Goal: Information Seeking & Learning: Learn about a topic

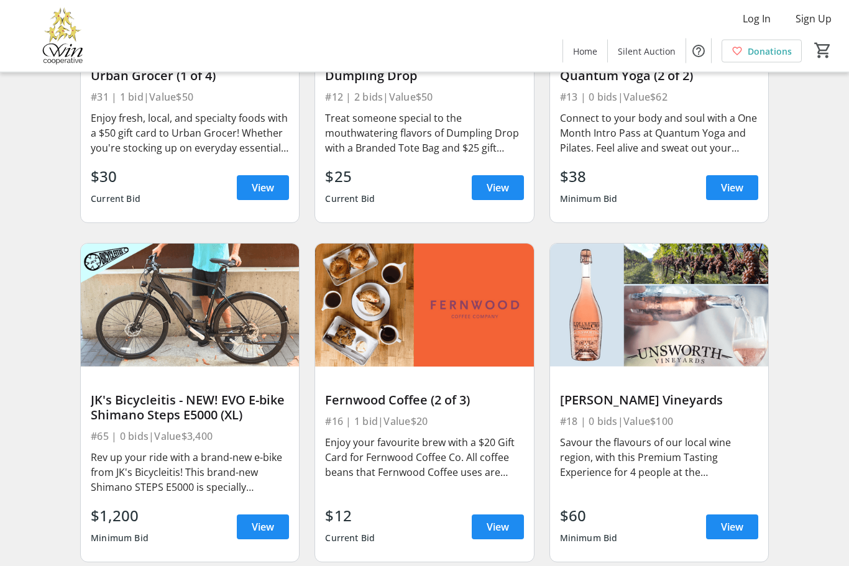
scroll to position [2933, 0]
click at [238, 316] on img at bounding box center [190, 305] width 218 height 123
click at [262, 523] on span "View" at bounding box center [263, 527] width 22 height 15
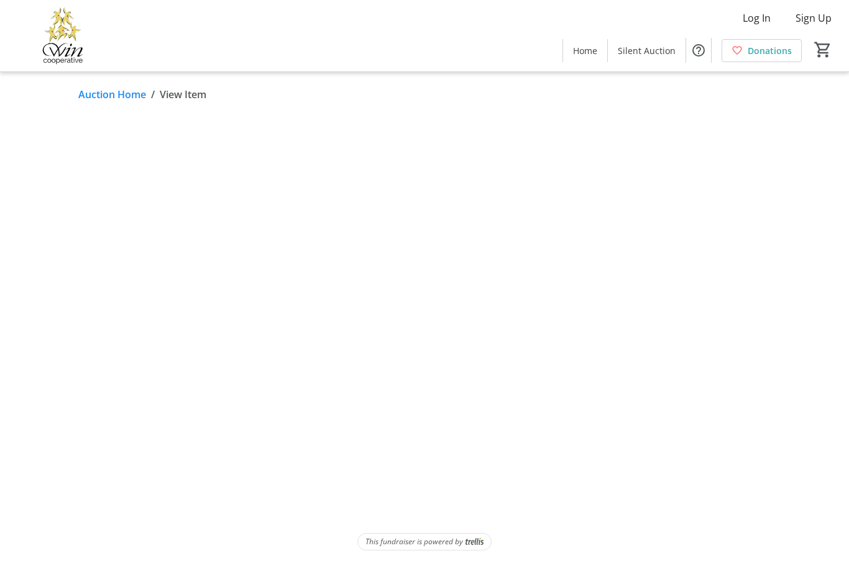
scroll to position [42, 0]
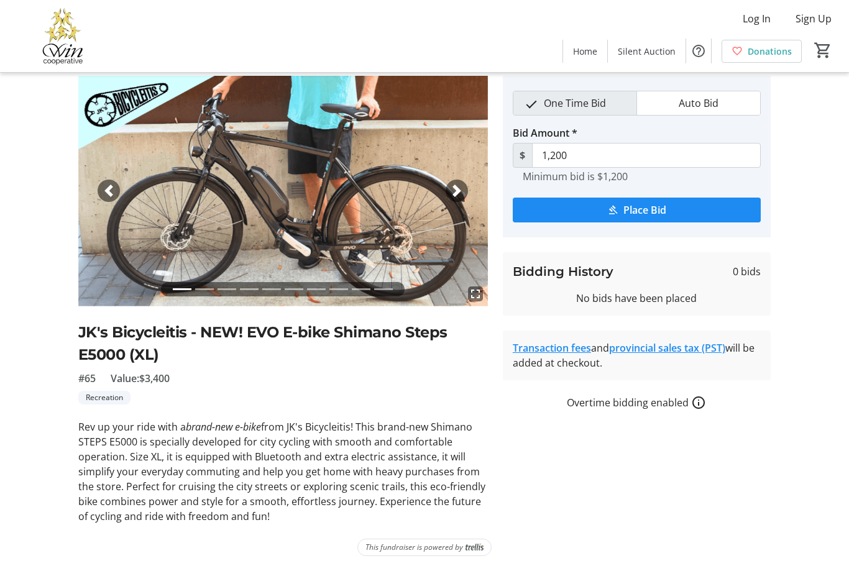
click at [479, 292] on mat-icon "fullscreen" at bounding box center [475, 294] width 15 height 15
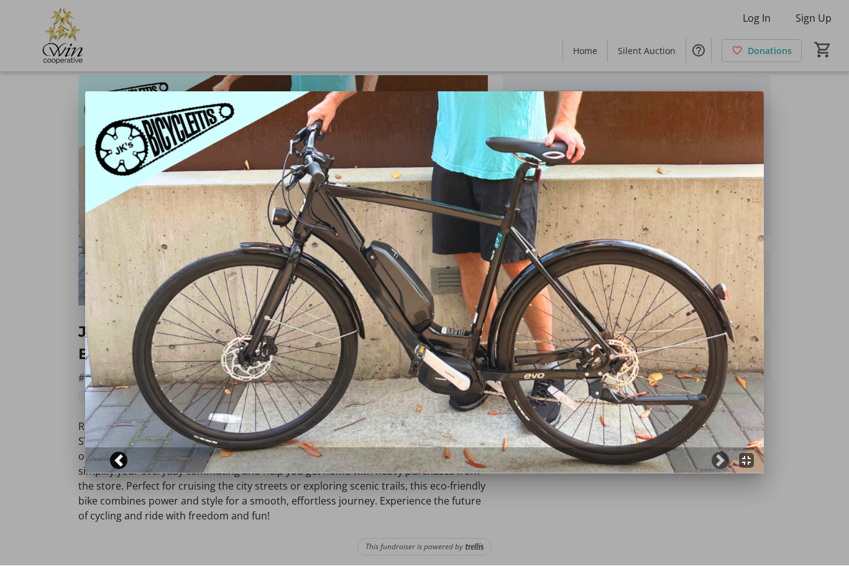
click at [119, 456] on span at bounding box center [119, 461] width 12 height 12
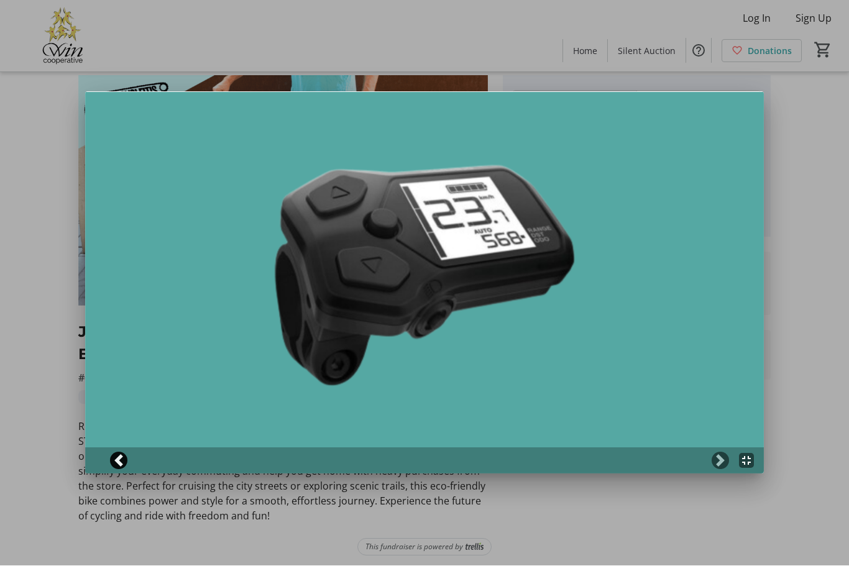
click at [125, 461] on link "Previous" at bounding box center [118, 461] width 17 height 17
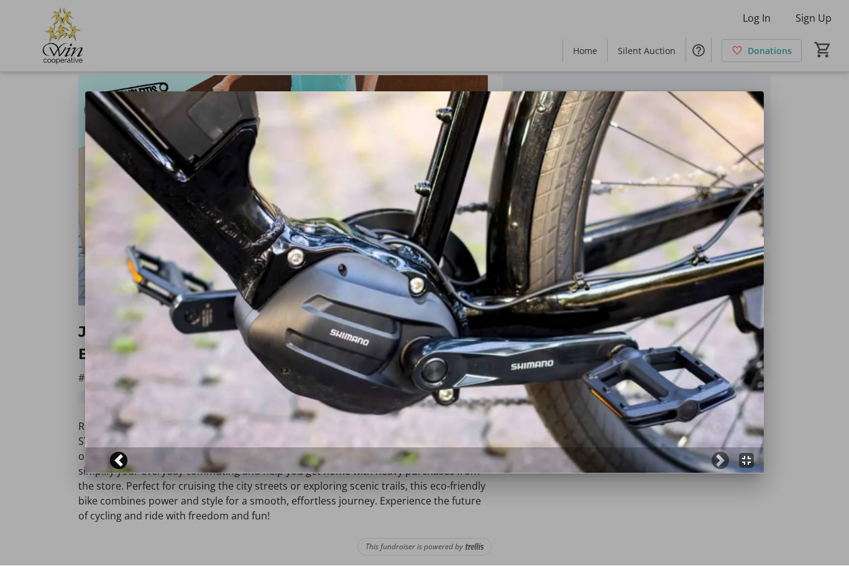
click at [122, 466] on span at bounding box center [119, 461] width 12 height 12
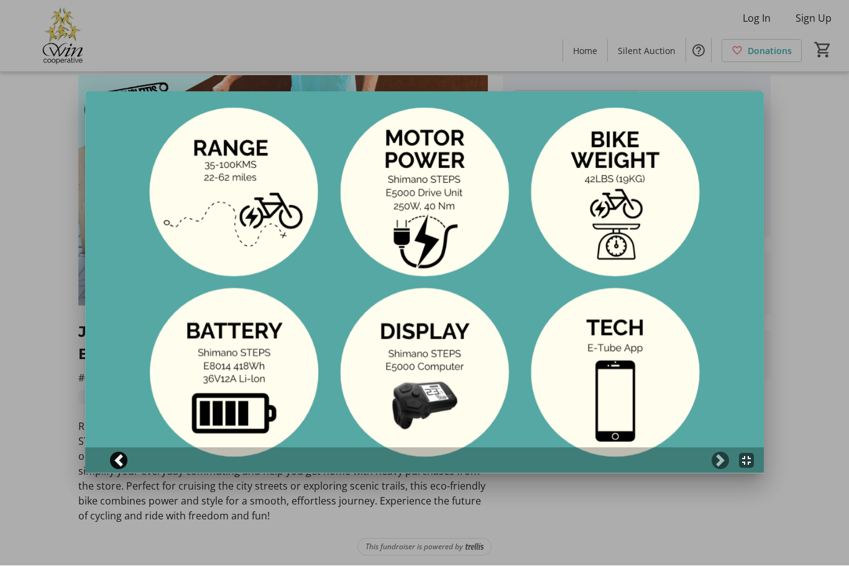
click at [125, 465] on link "Previous" at bounding box center [118, 461] width 17 height 17
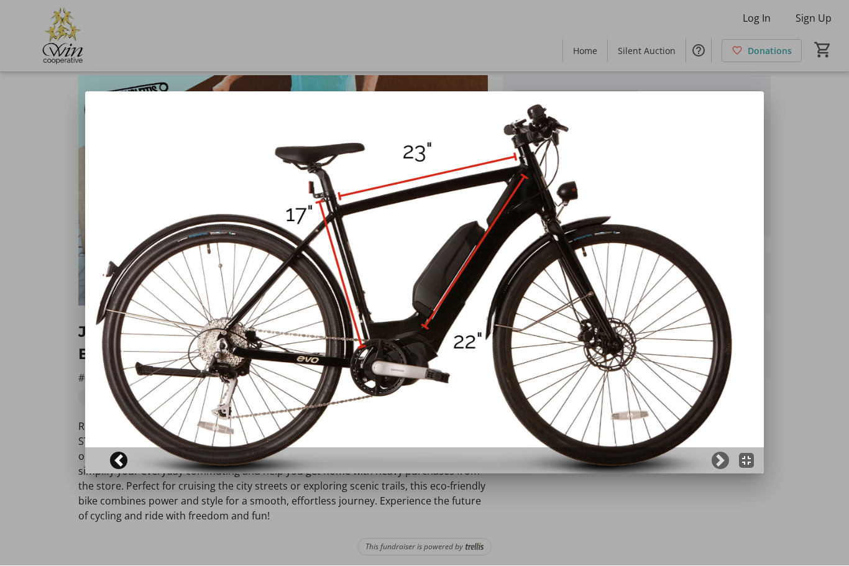
click at [119, 468] on link "Previous" at bounding box center [118, 461] width 17 height 17
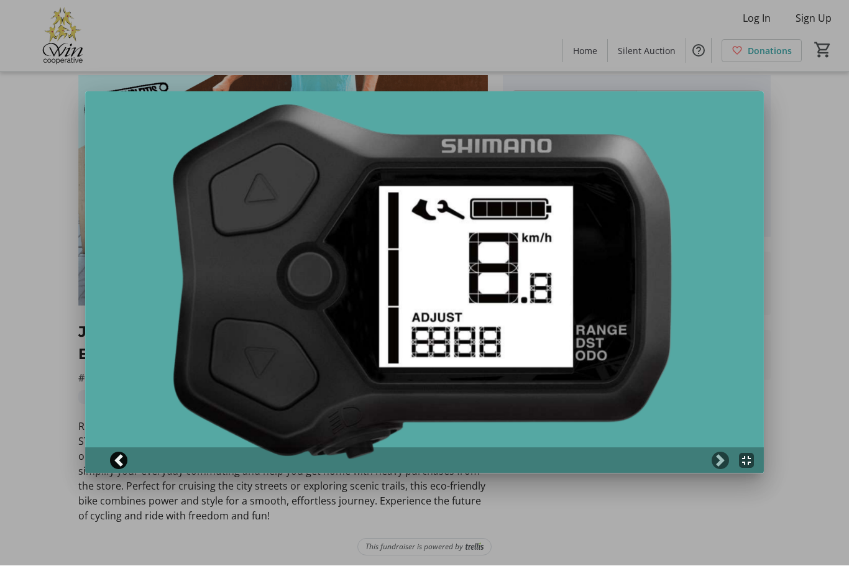
click at [121, 462] on span at bounding box center [119, 461] width 12 height 12
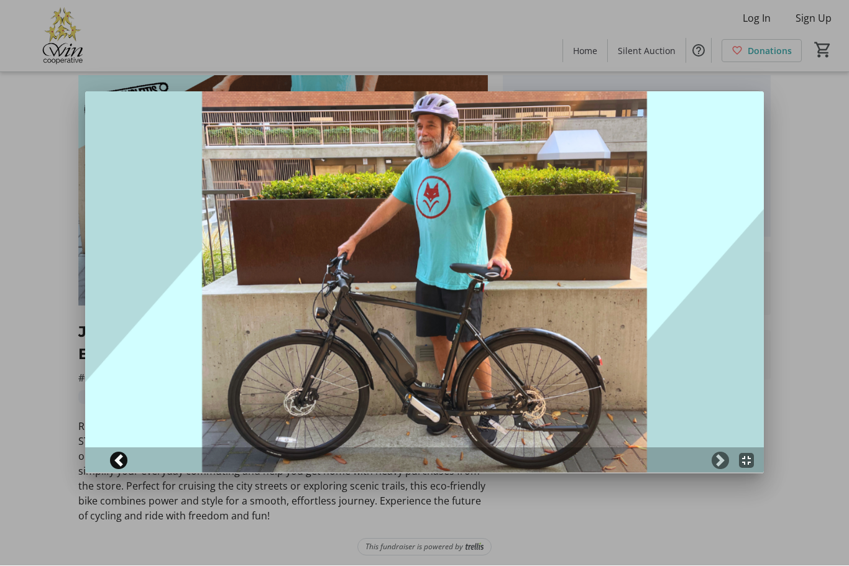
click at [114, 459] on span at bounding box center [119, 461] width 12 height 12
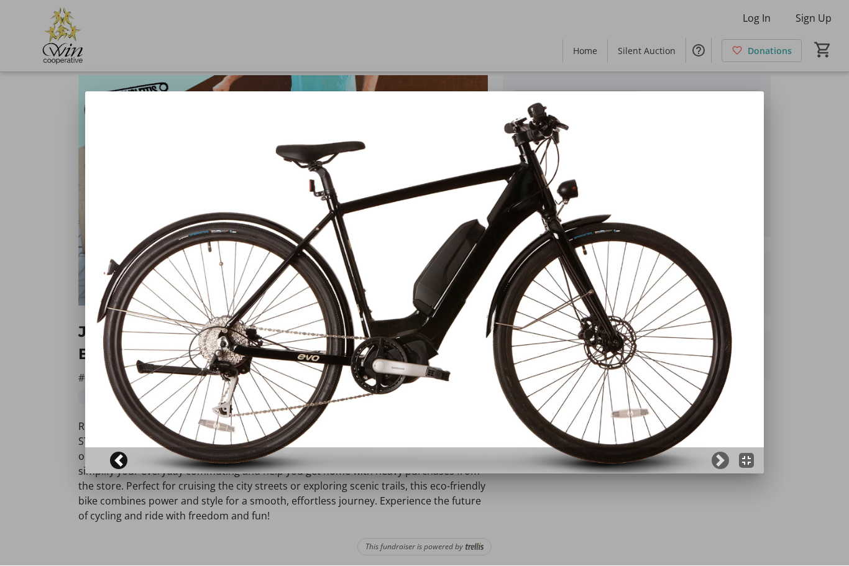
click at [119, 461] on span at bounding box center [119, 461] width 12 height 12
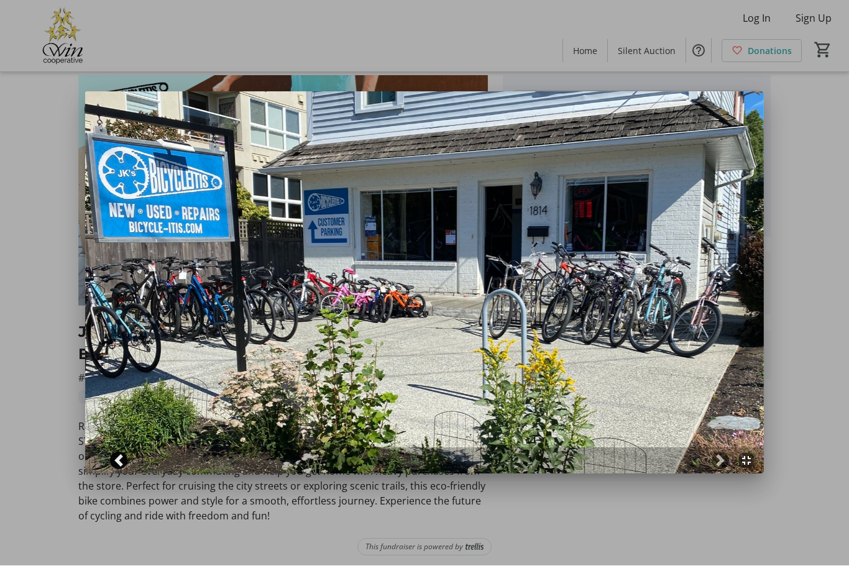
click at [122, 461] on span at bounding box center [119, 461] width 12 height 12
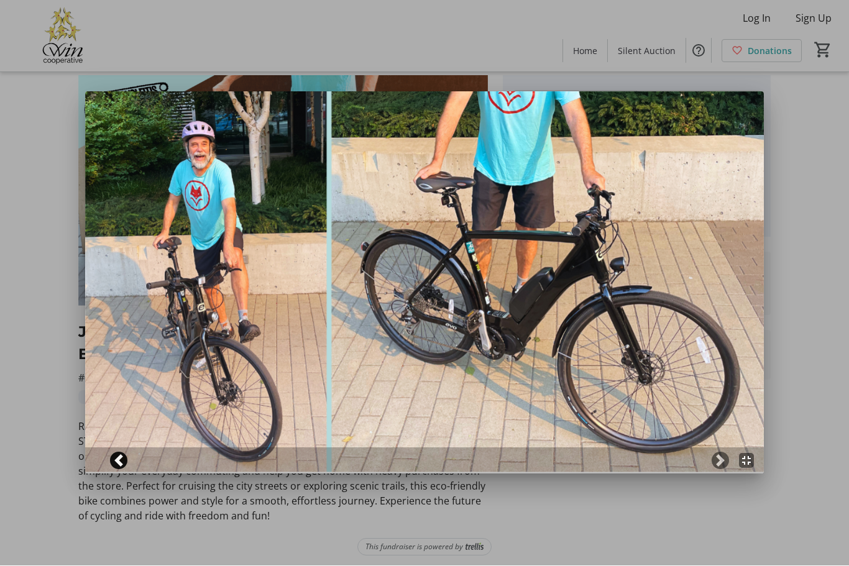
click at [119, 462] on span at bounding box center [119, 461] width 12 height 12
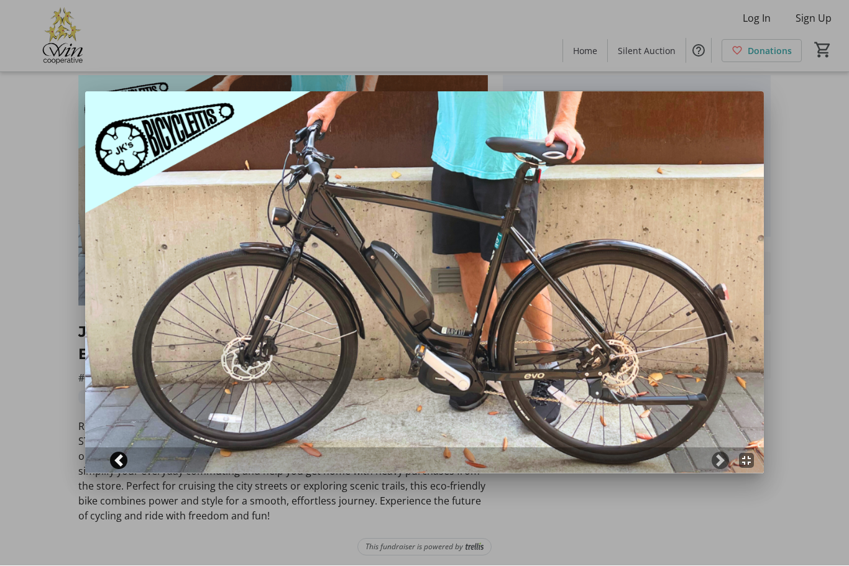
click at [119, 459] on span at bounding box center [119, 461] width 12 height 12
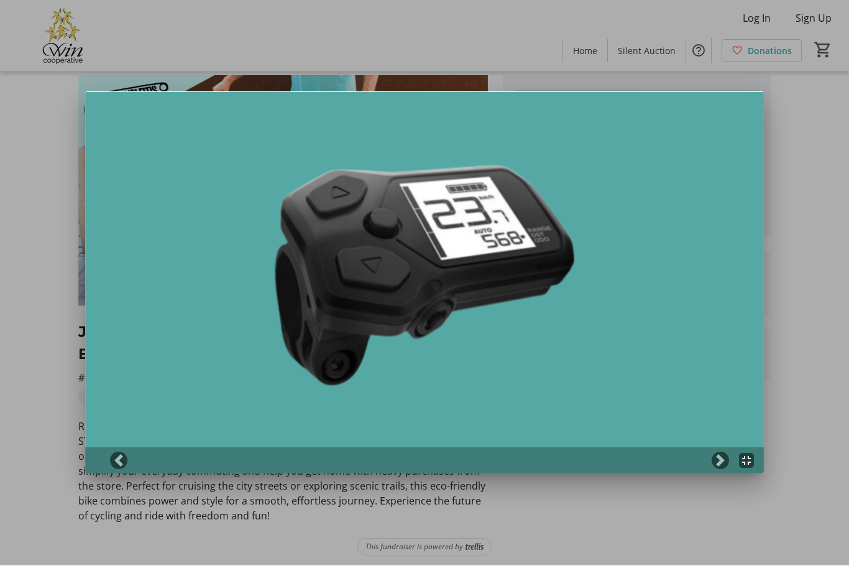
click at [804, 218] on div at bounding box center [424, 283] width 849 height 566
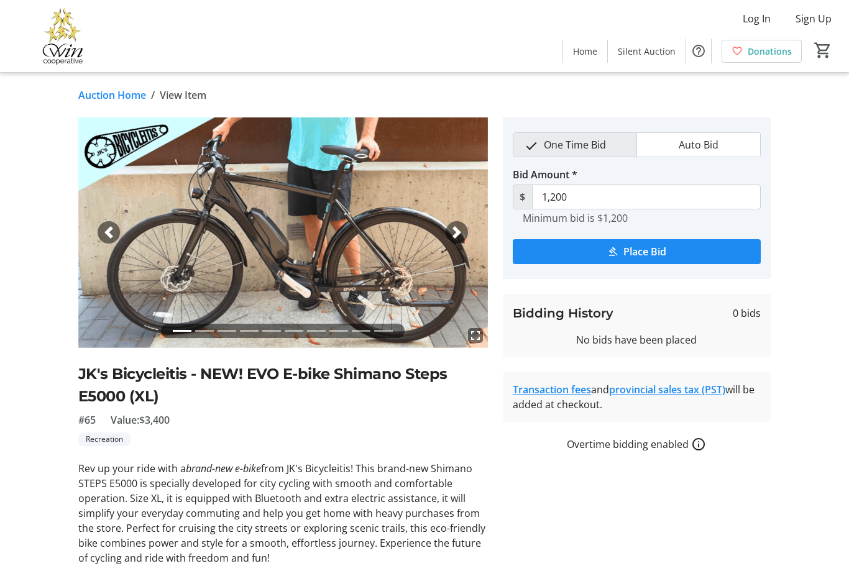
click at [477, 336] on mat-icon "fullscreen" at bounding box center [475, 335] width 15 height 15
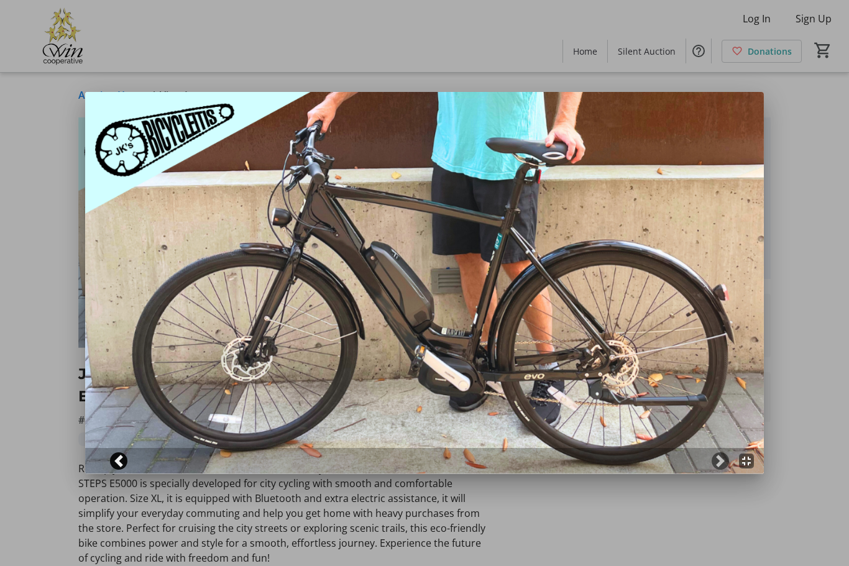
click at [121, 461] on span at bounding box center [119, 461] width 12 height 12
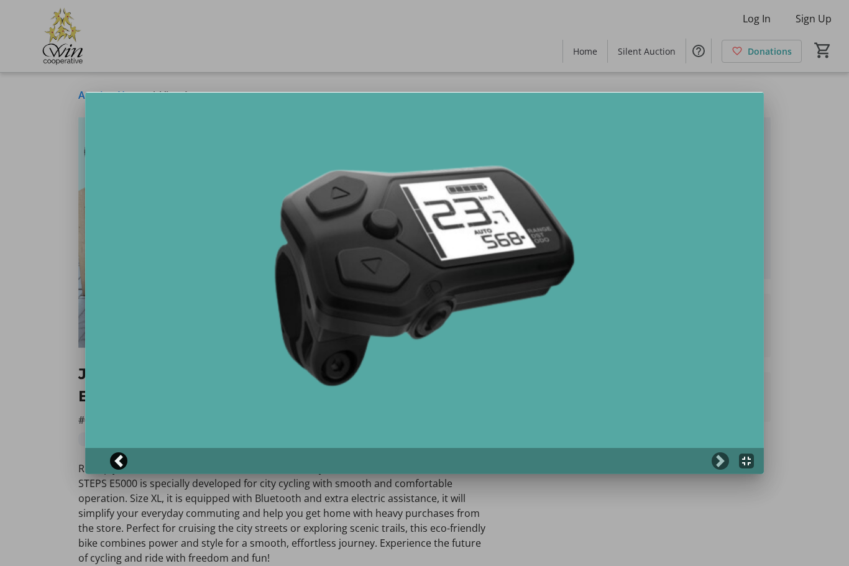
click at [123, 462] on span at bounding box center [119, 461] width 12 height 12
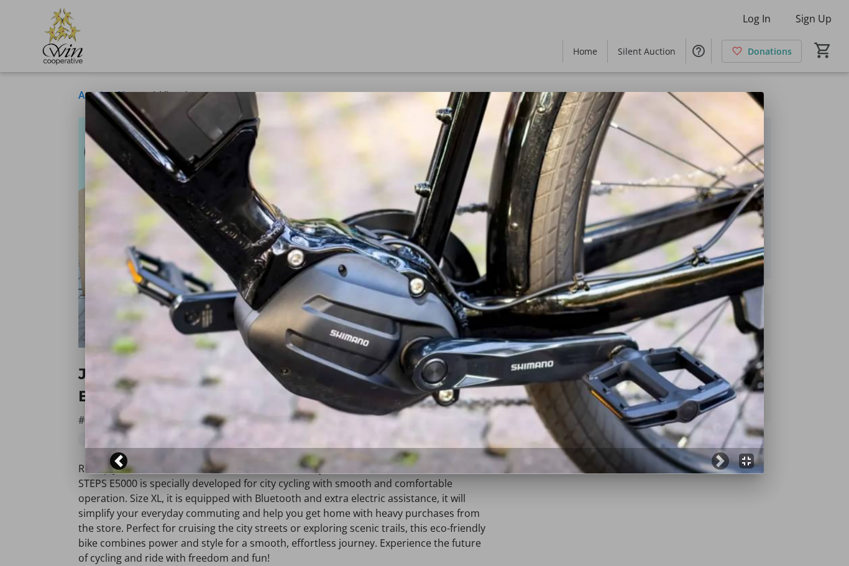
click at [121, 469] on link "Previous" at bounding box center [118, 461] width 17 height 17
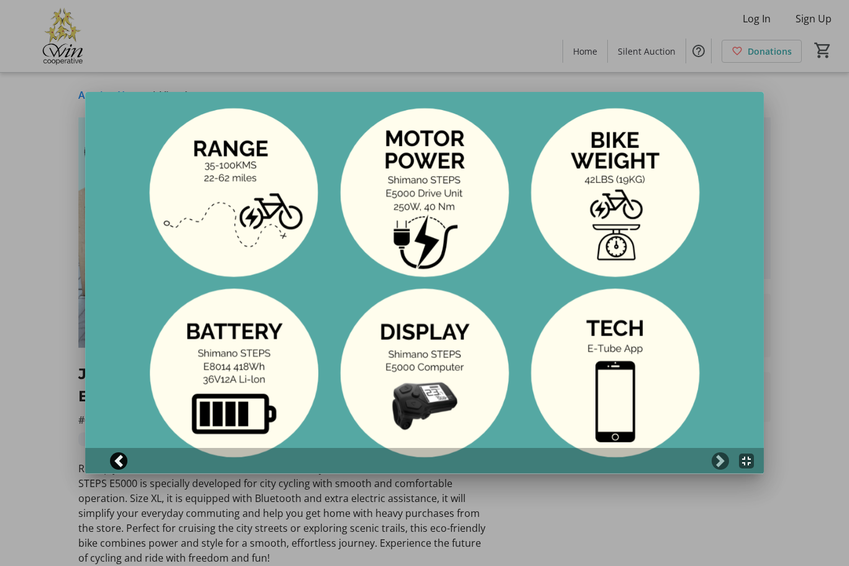
click at [119, 461] on span at bounding box center [119, 461] width 12 height 12
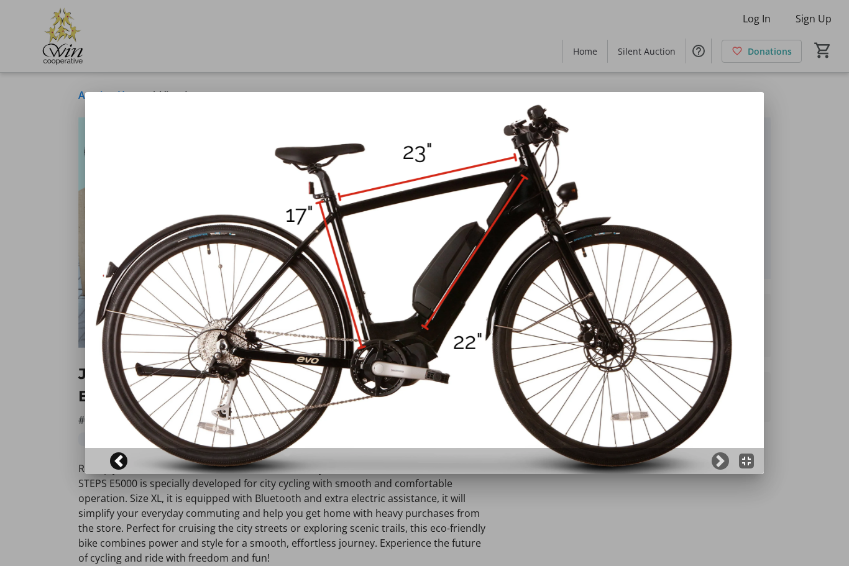
click at [121, 460] on span at bounding box center [119, 461] width 12 height 12
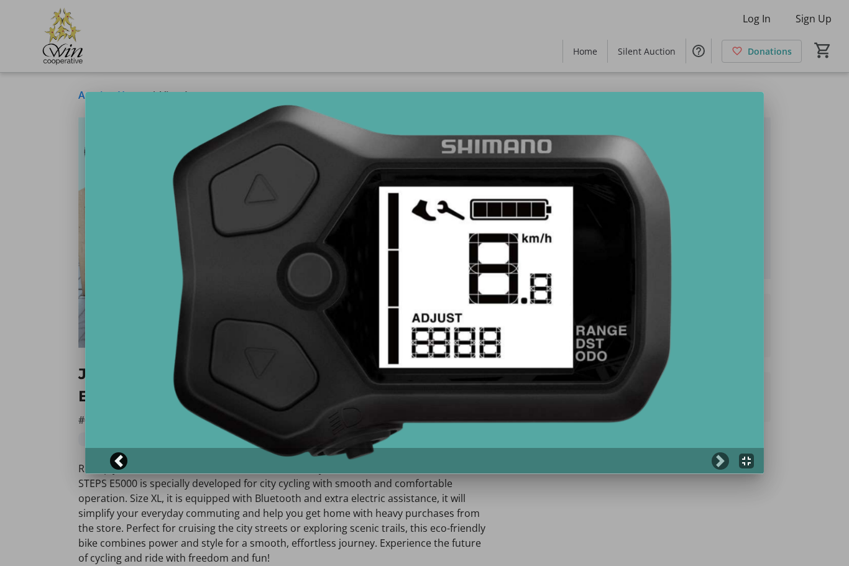
click at [117, 461] on span at bounding box center [119, 461] width 12 height 12
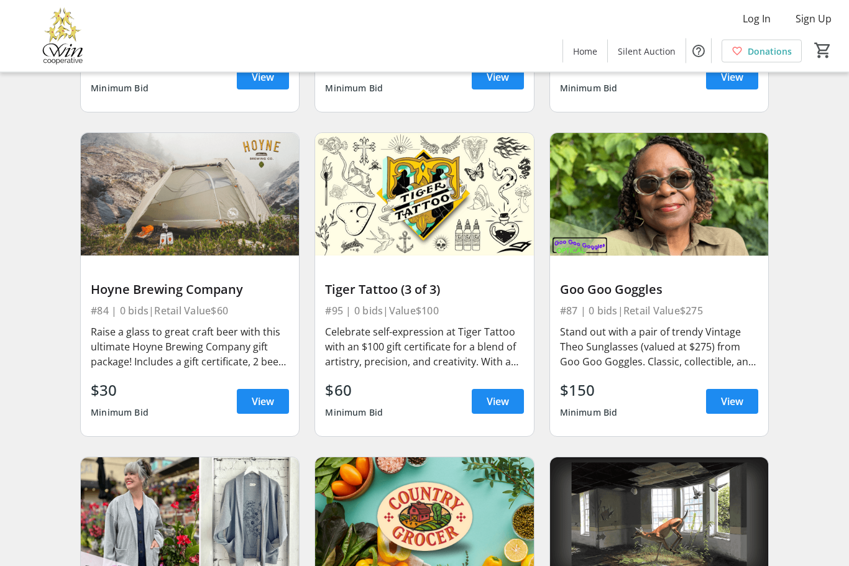
scroll to position [9667, 0]
click at [738, 411] on span at bounding box center [732, 402] width 52 height 30
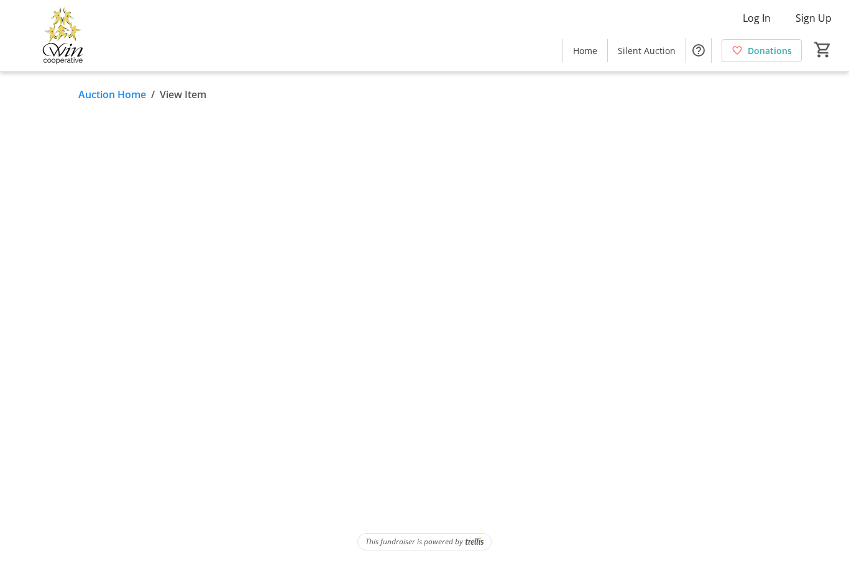
click at [743, 360] on html "Log In Sign Up Home Silent Auction Donations 0 Home Silent Auction Donations Au…" at bounding box center [424, 283] width 849 height 566
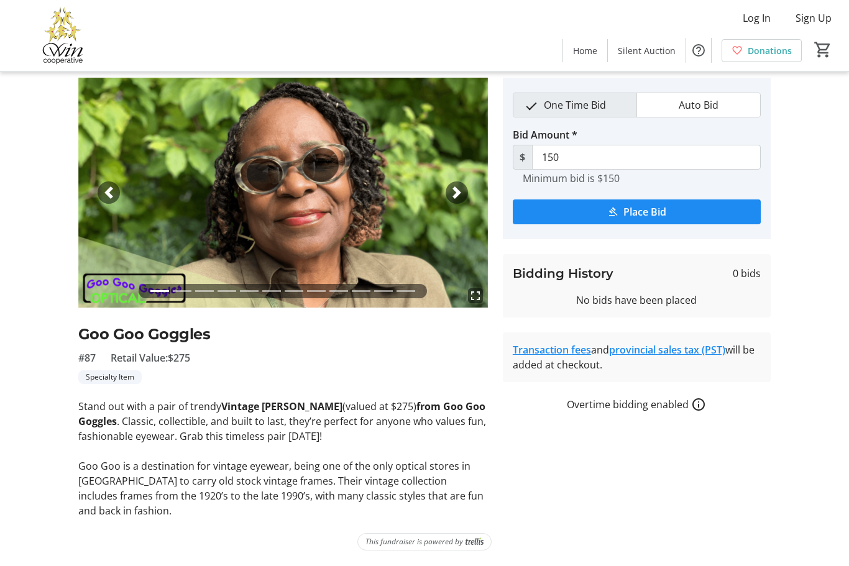
click at [466, 187] on div "Next" at bounding box center [457, 193] width 22 height 22
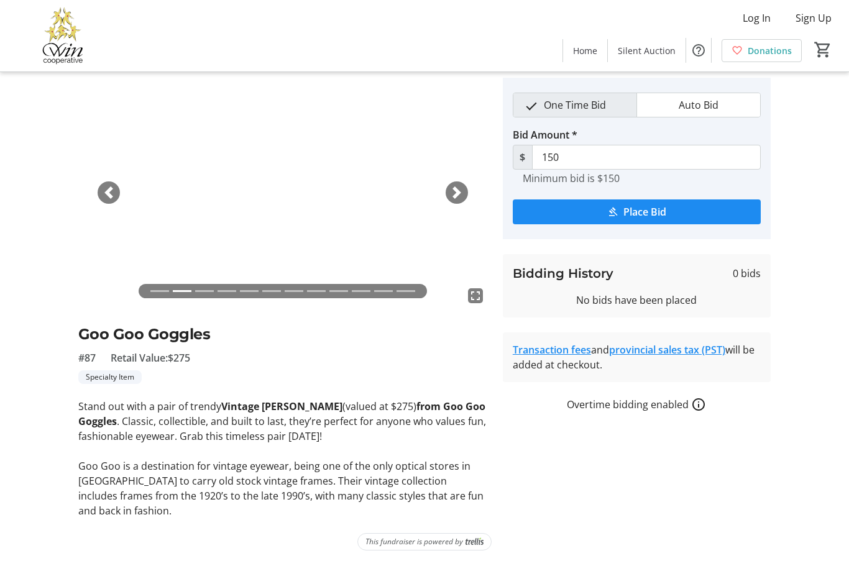
click at [462, 189] on span "button" at bounding box center [457, 193] width 12 height 12
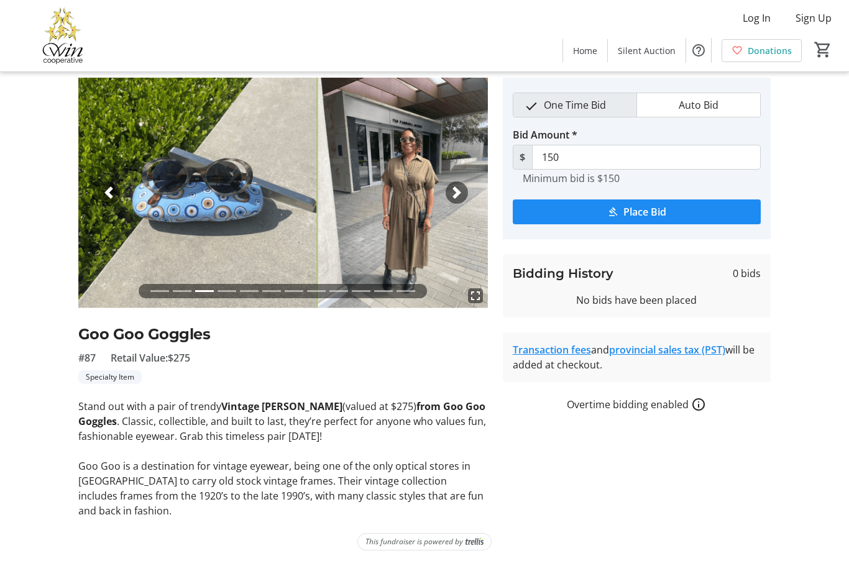
click at [466, 182] on img at bounding box center [283, 193] width 410 height 231
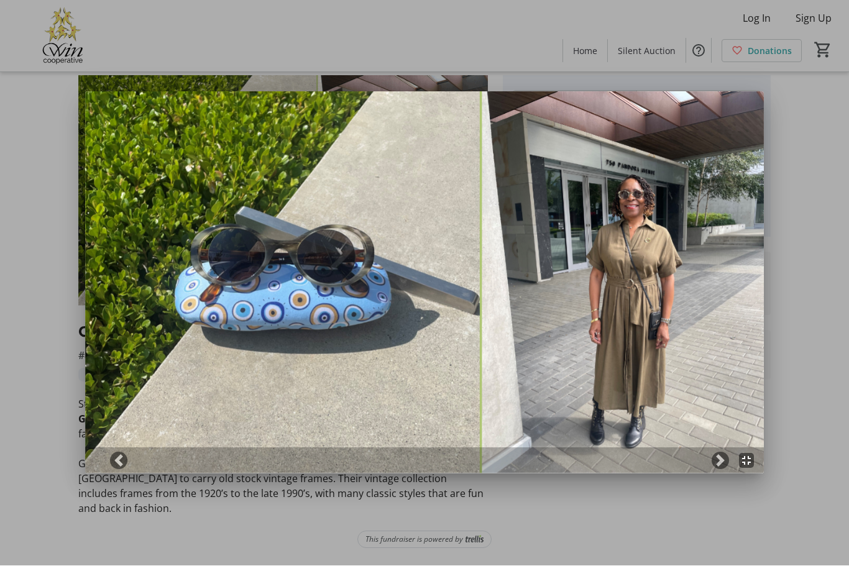
scroll to position [0, 0]
click at [721, 461] on span at bounding box center [720, 461] width 12 height 12
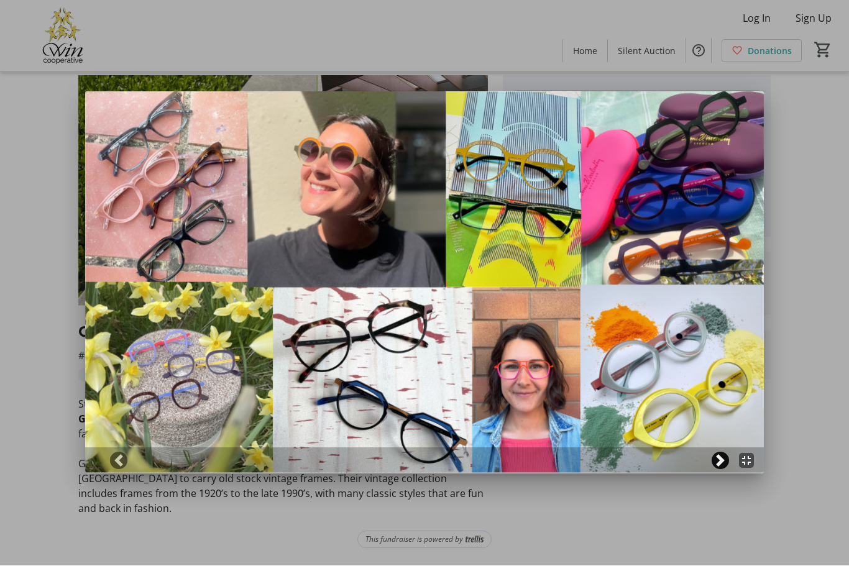
click at [725, 458] on span at bounding box center [720, 461] width 12 height 12
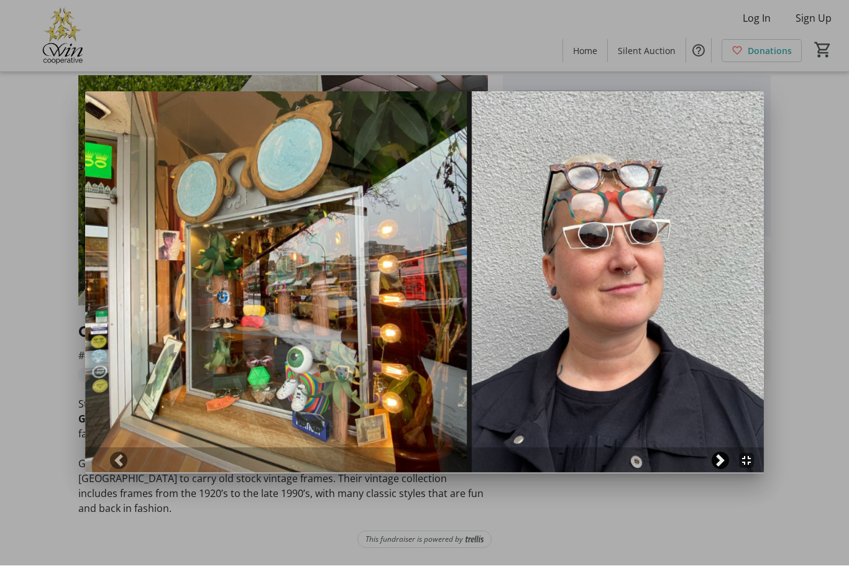
click at [717, 459] on span at bounding box center [720, 461] width 12 height 12
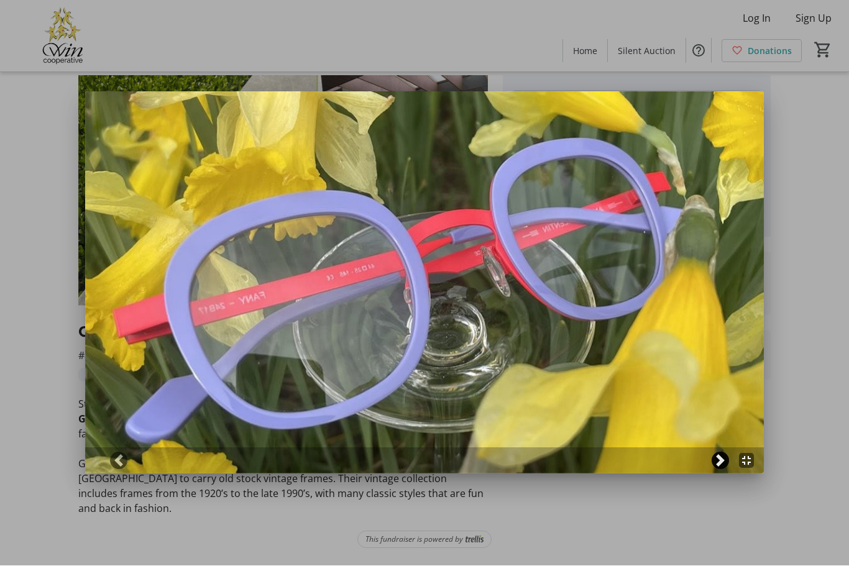
click at [722, 460] on span at bounding box center [720, 461] width 12 height 12
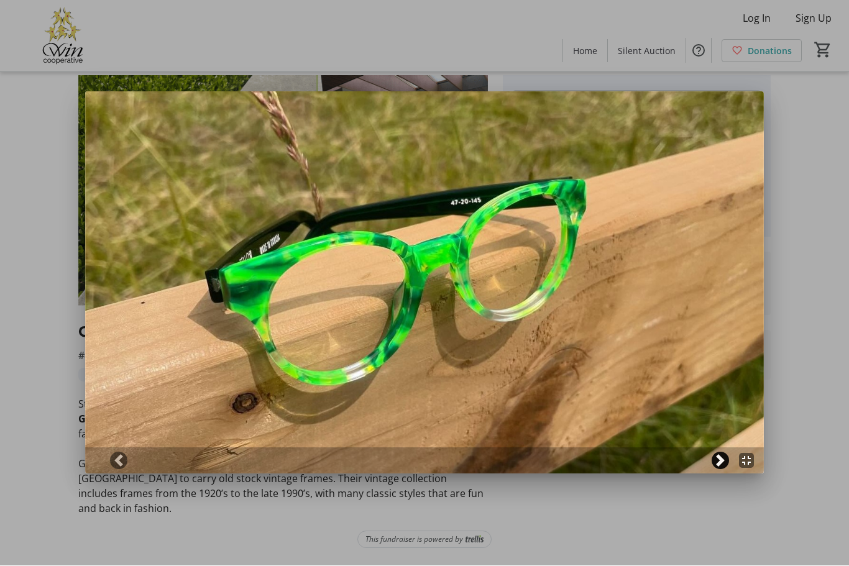
click at [722, 462] on span at bounding box center [720, 461] width 12 height 12
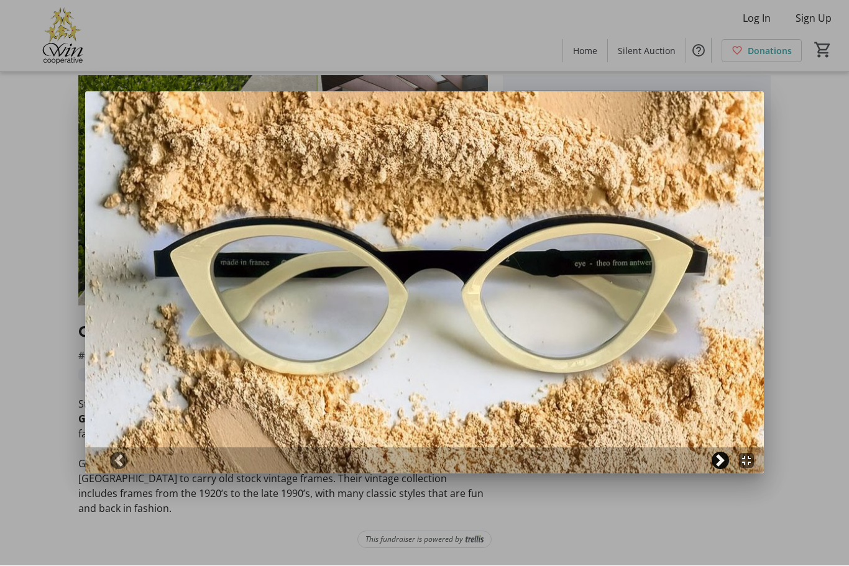
click at [726, 465] on span at bounding box center [720, 461] width 12 height 12
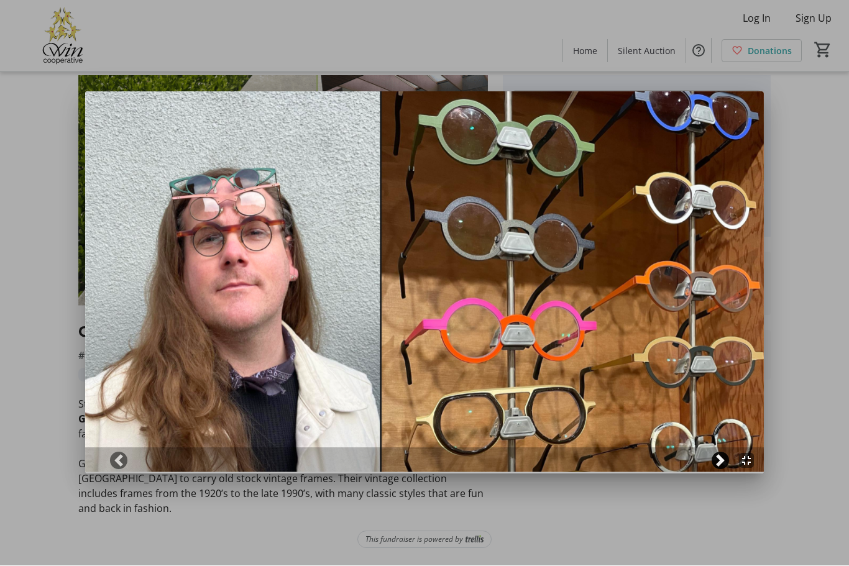
click at [727, 456] on link "Next" at bounding box center [720, 461] width 17 height 17
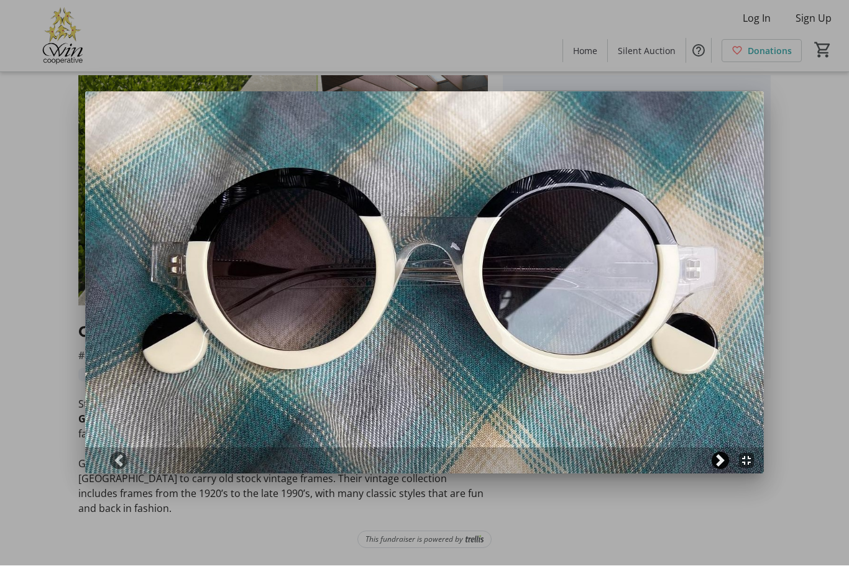
click at [720, 466] on span at bounding box center [720, 461] width 12 height 12
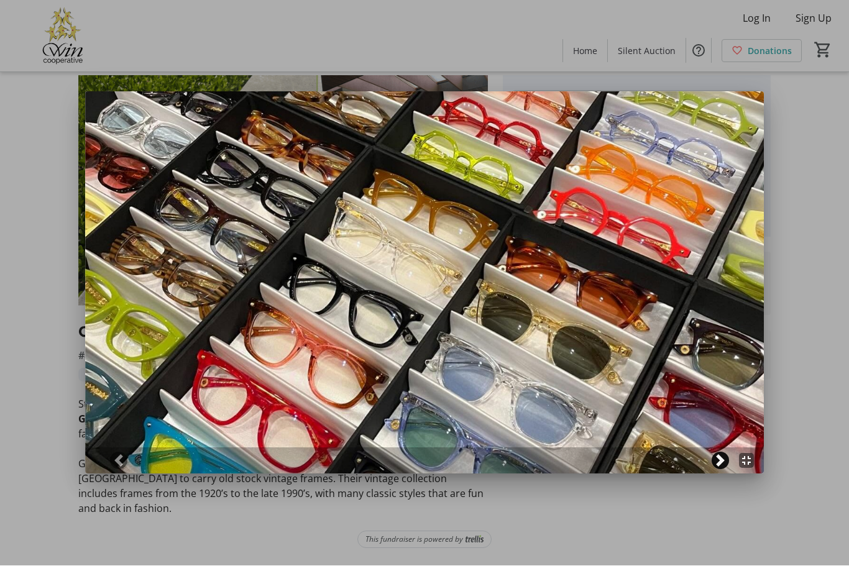
click at [719, 462] on span at bounding box center [720, 461] width 12 height 12
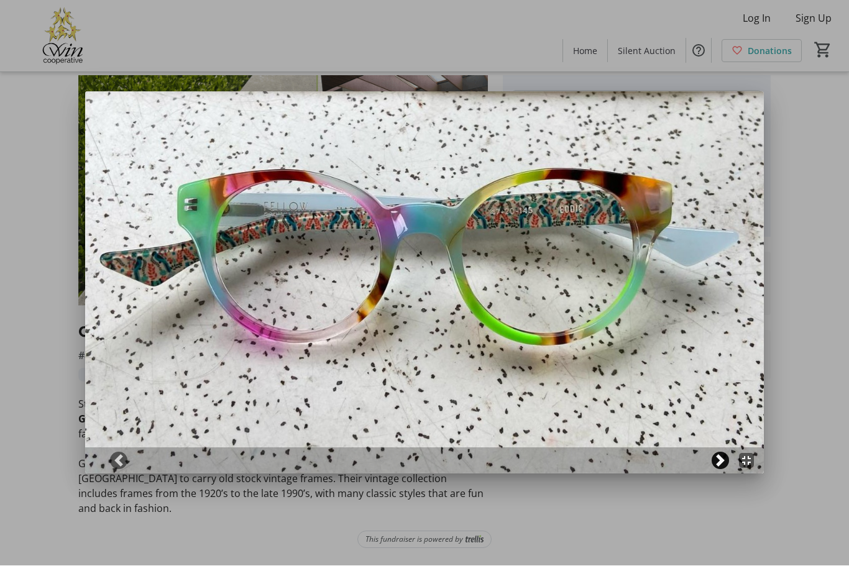
click at [725, 464] on span at bounding box center [720, 461] width 12 height 12
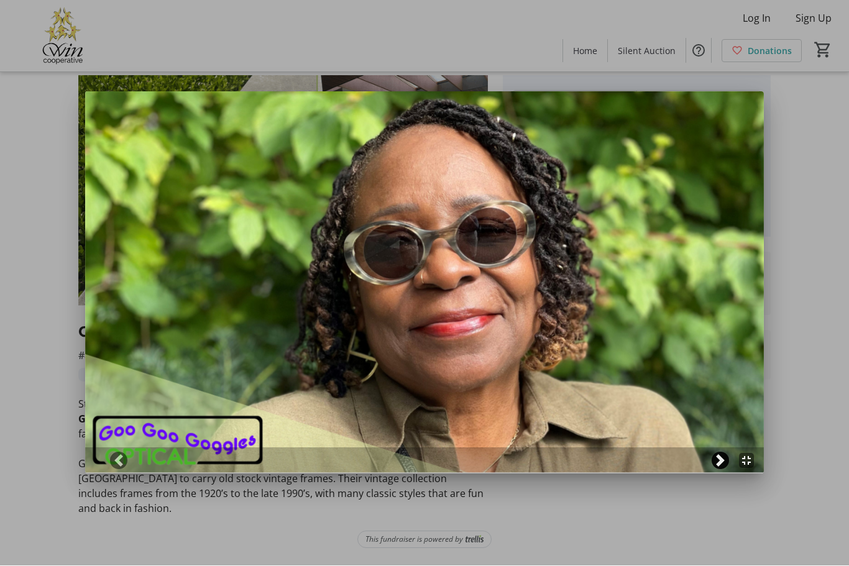
click at [724, 465] on span at bounding box center [720, 461] width 12 height 12
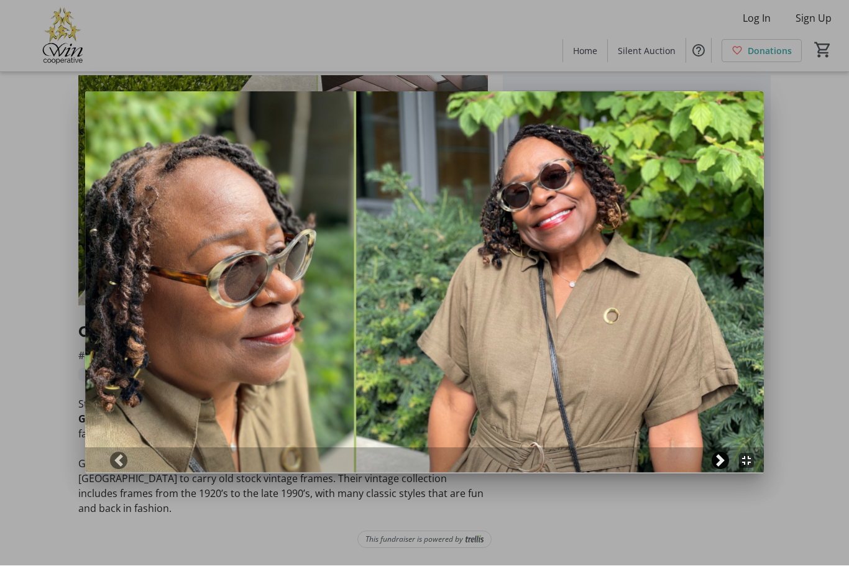
click at [721, 460] on span at bounding box center [720, 461] width 12 height 12
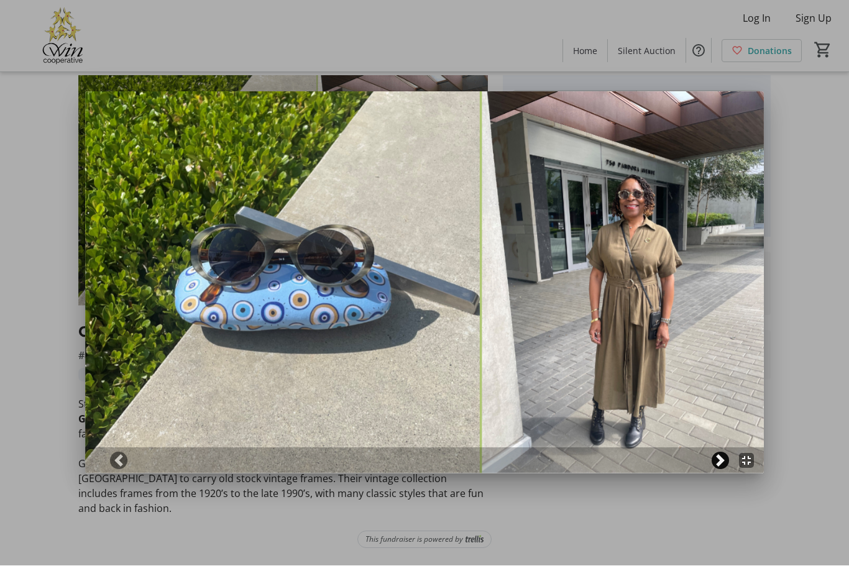
click at [718, 464] on span at bounding box center [720, 461] width 12 height 12
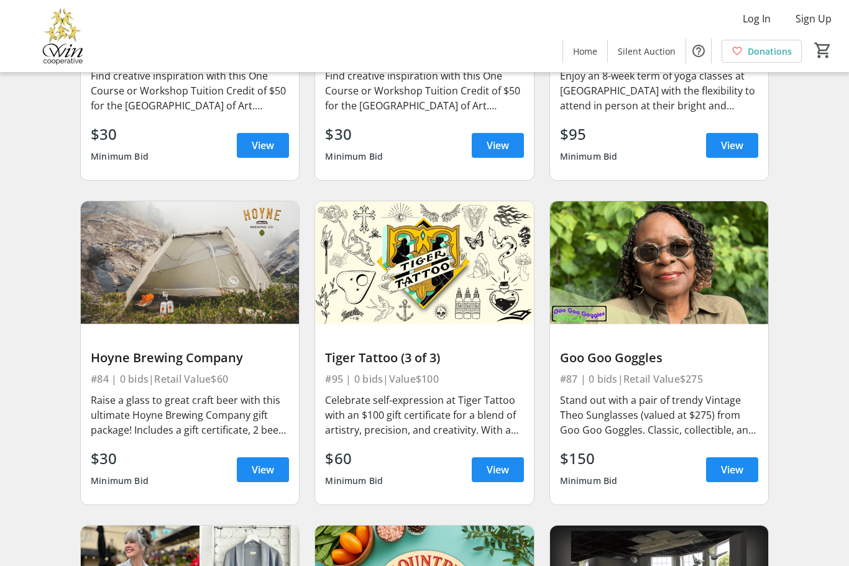
scroll to position [9598, 0]
